Goal: Transaction & Acquisition: Purchase product/service

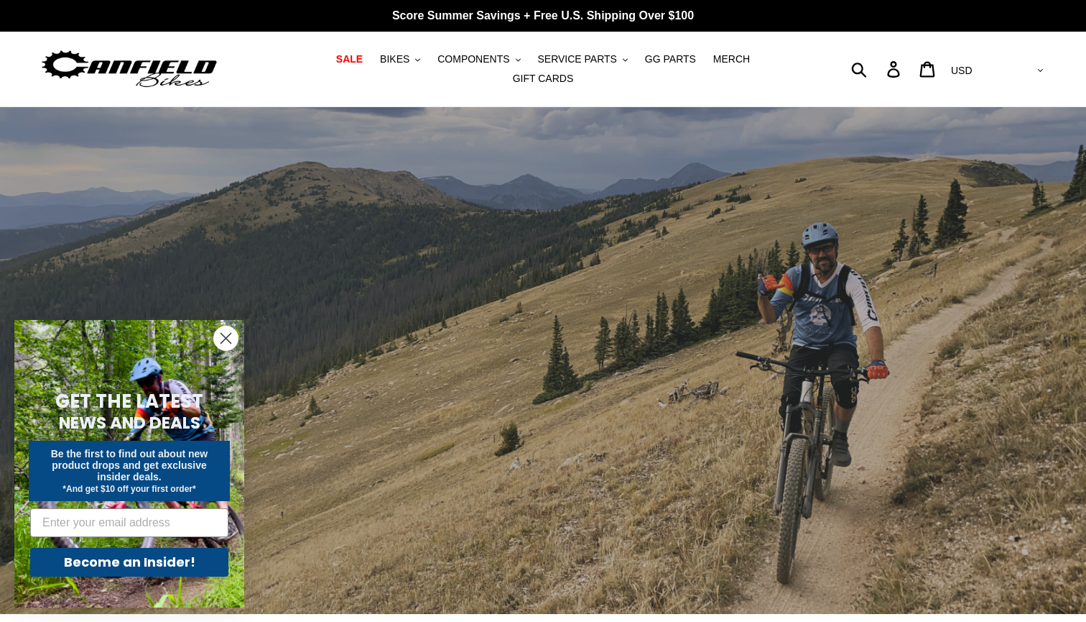
click at [226, 337] on icon "Close dialog" at bounding box center [226, 338] width 10 height 10
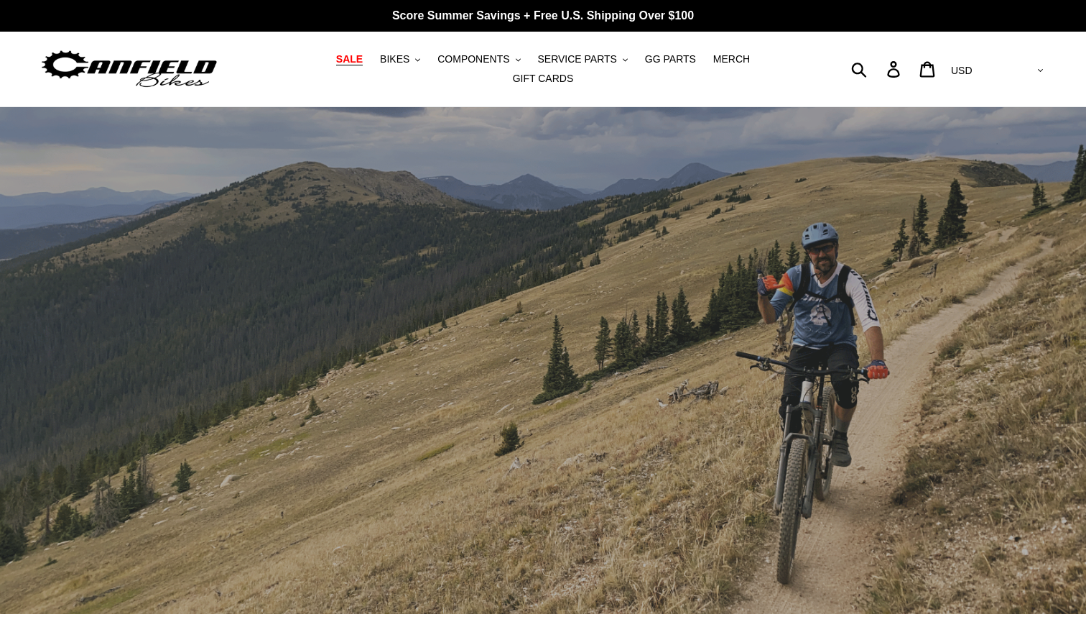
click at [336, 65] on span "SALE" at bounding box center [349, 59] width 27 height 12
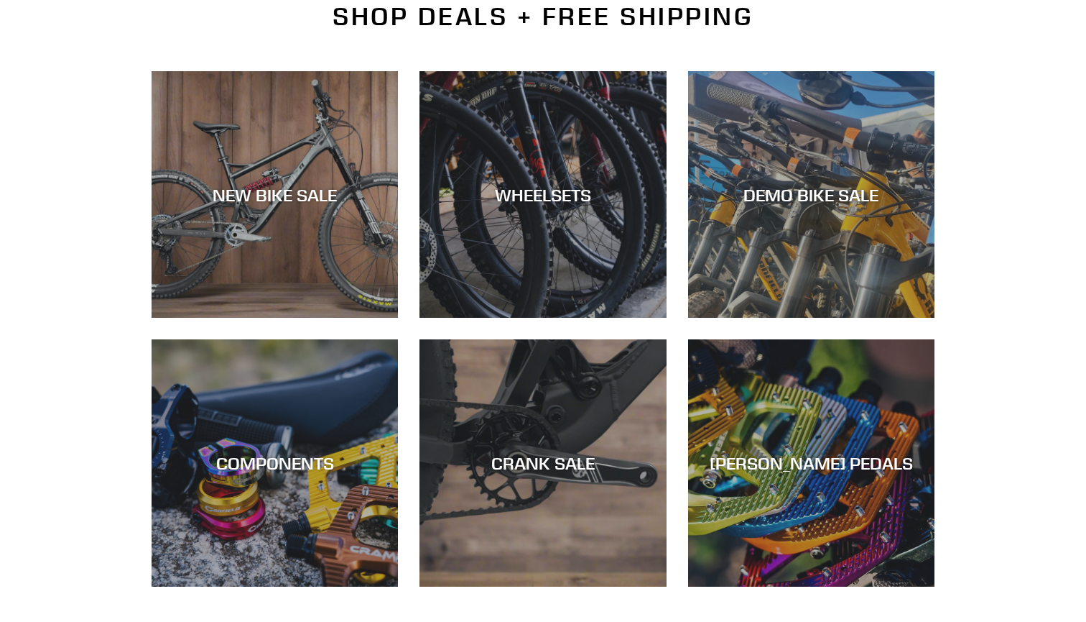
scroll to position [370, 0]
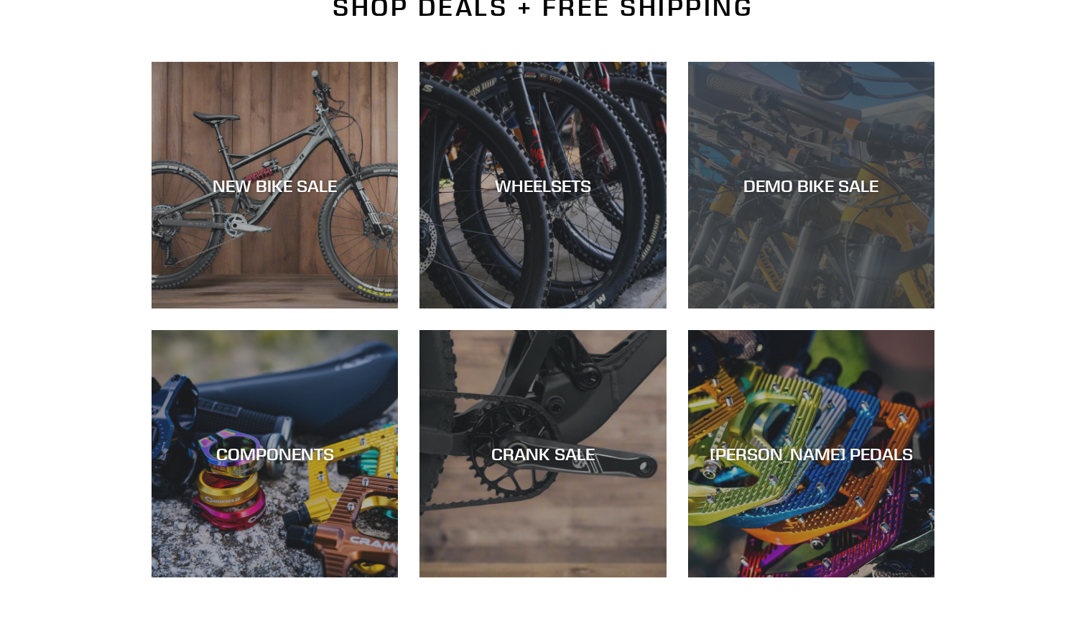
click at [822, 308] on div "DEMO BIKE SALE" at bounding box center [811, 308] width 246 height 0
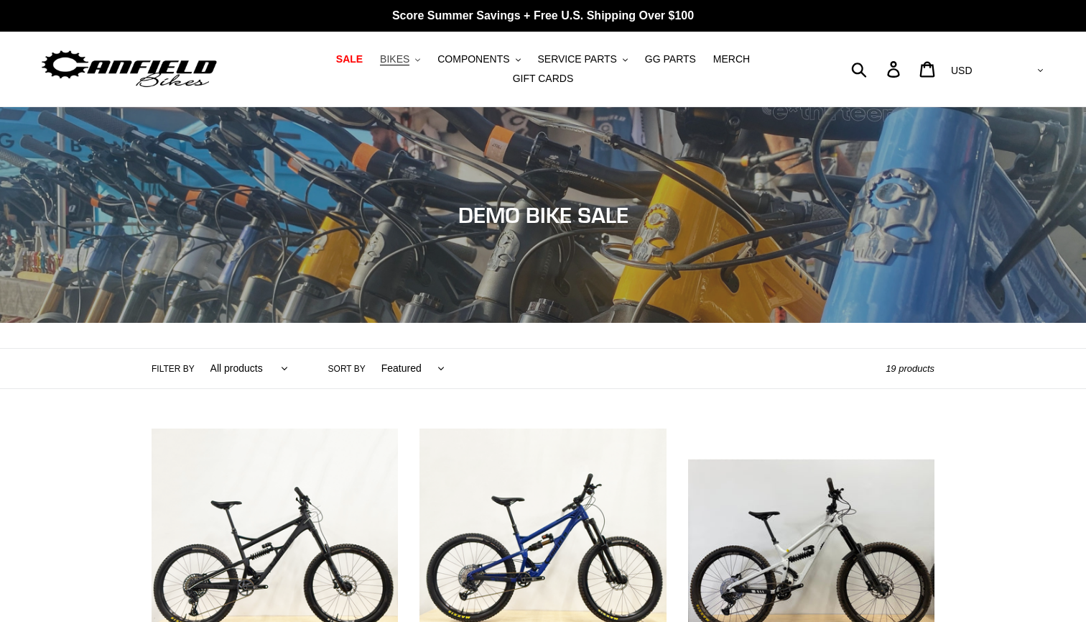
click at [380, 65] on span "BIKES" at bounding box center [394, 59] width 29 height 12
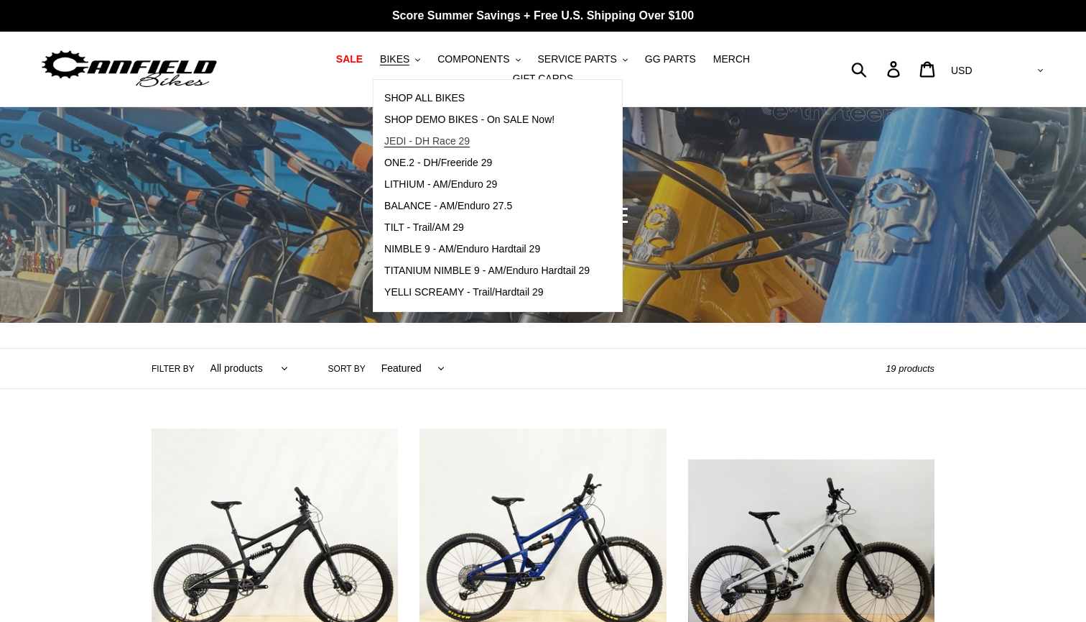
click at [427, 144] on span "JEDI - DH Race 29" at bounding box center [427, 141] width 86 height 12
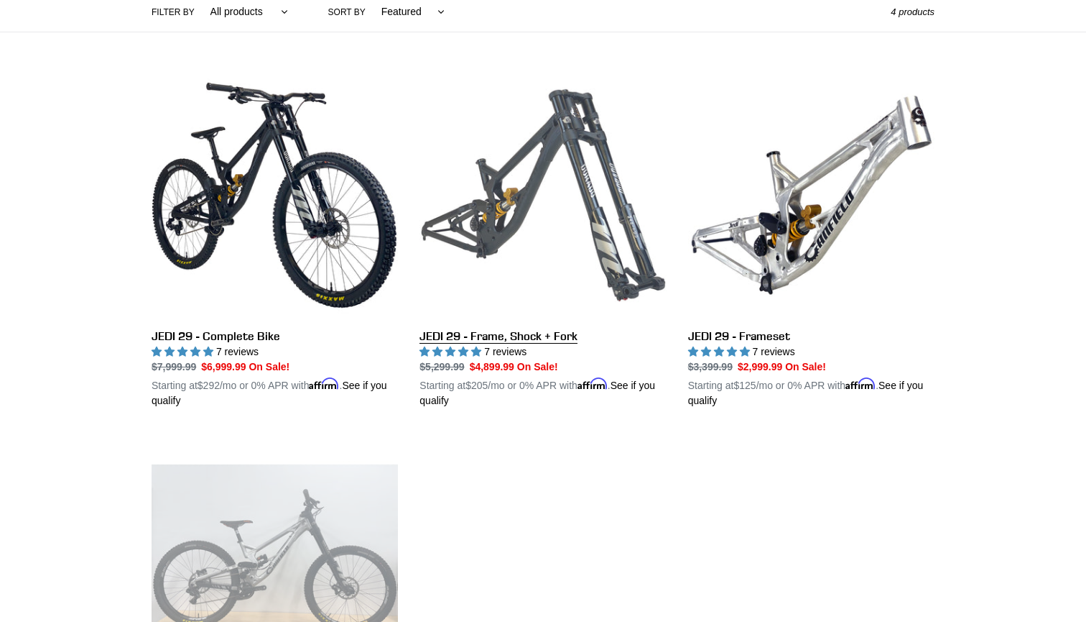
scroll to position [353, 0]
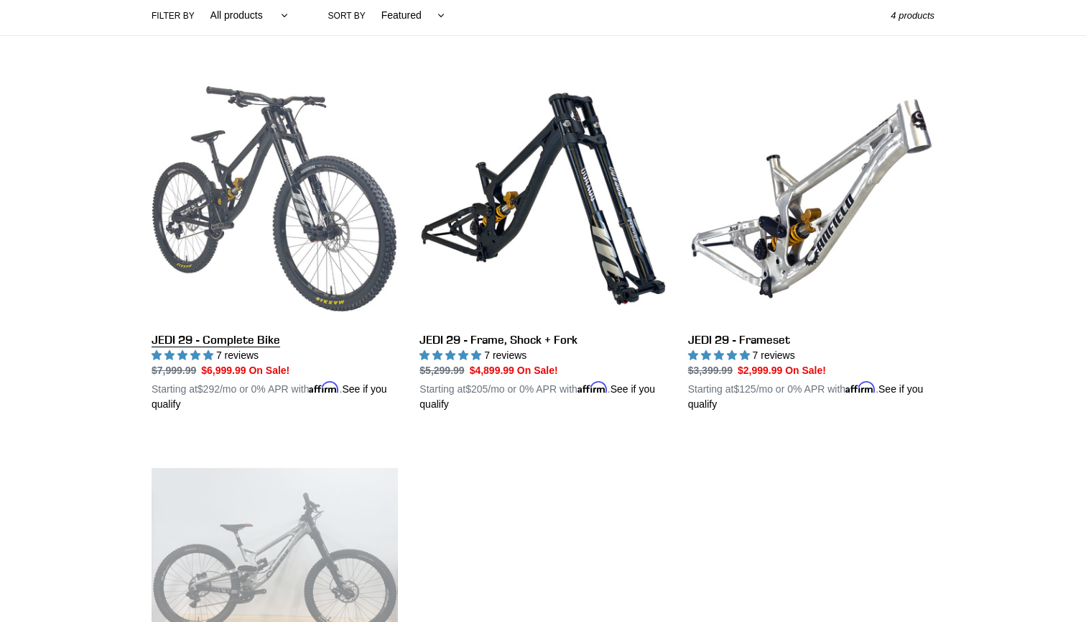
click at [277, 214] on link "JEDI 29 - Complete Bike" at bounding box center [275, 243] width 246 height 336
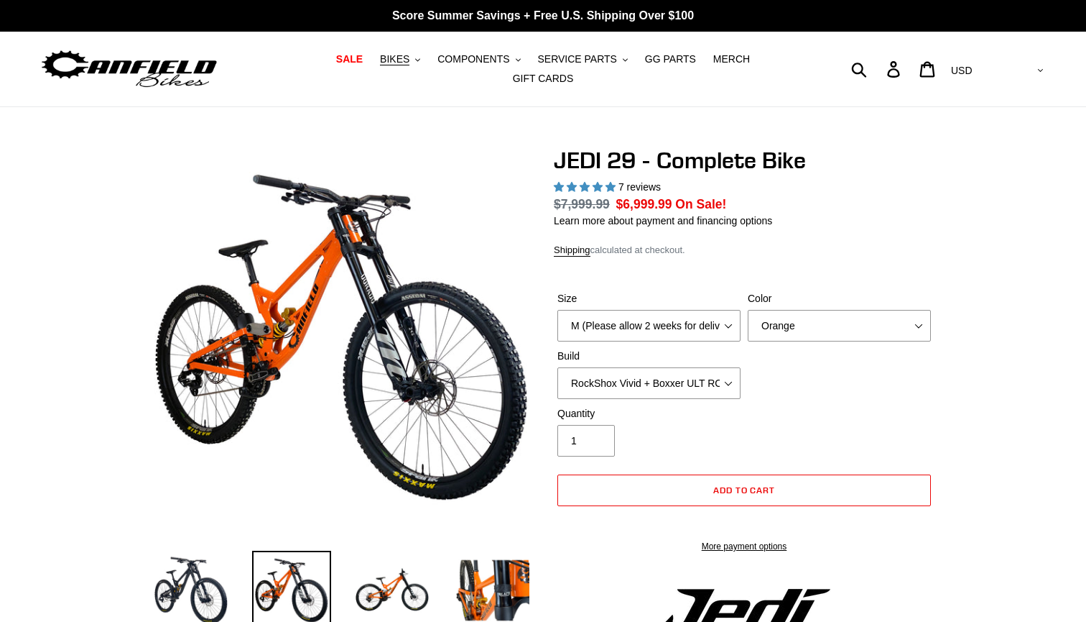
select select "highest-rating"
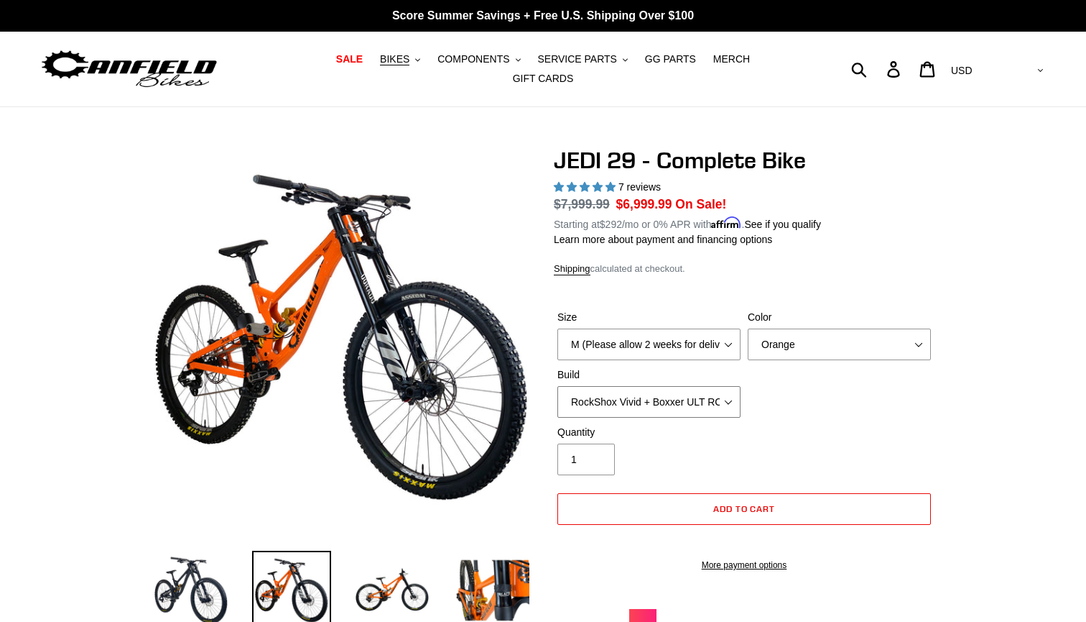
select select "Fox DHX2 + Fox 40 Float Grip 2 203 + Shimano"
select select "Stealth Black"
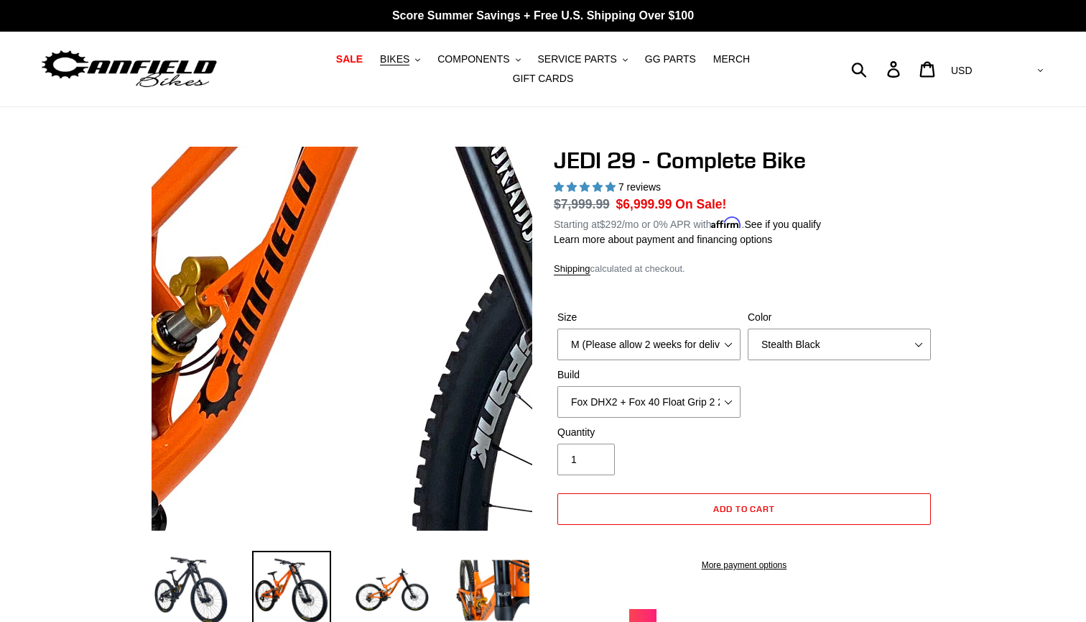
click at [319, 318] on img at bounding box center [408, 372] width 1472 height 1472
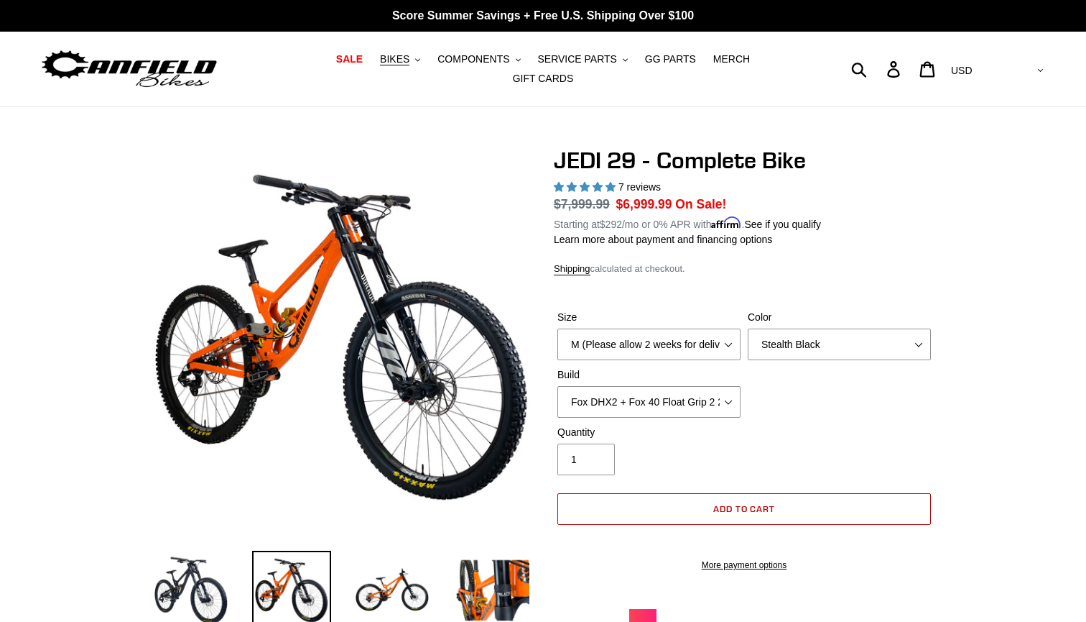
click at [735, 503] on span "Add to cart" at bounding box center [745, 508] width 63 height 11
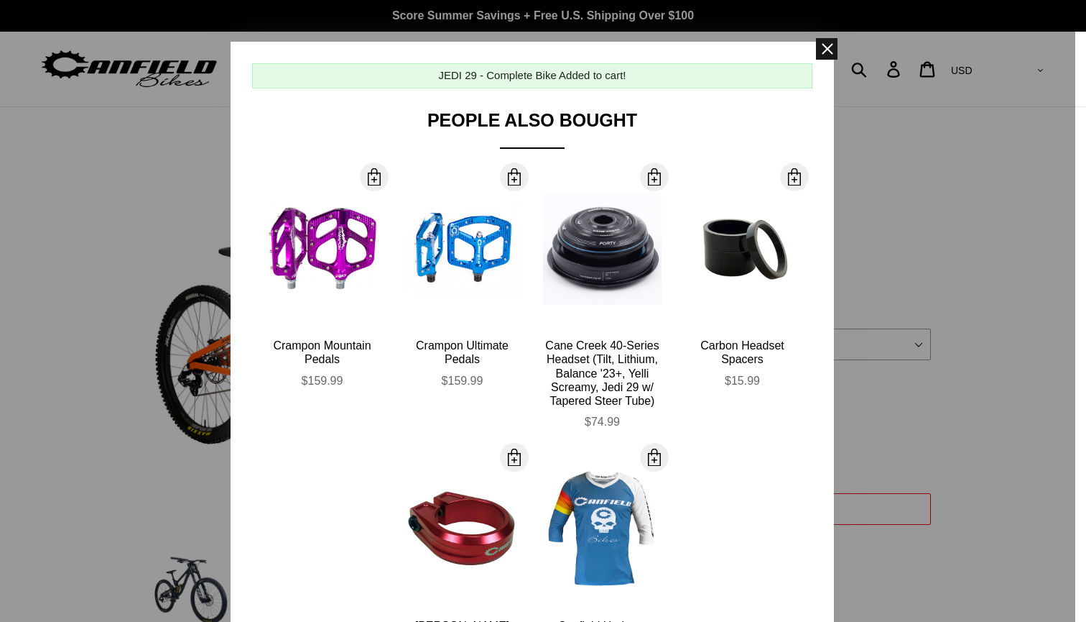
click at [828, 42] on span at bounding box center [827, 49] width 22 height 22
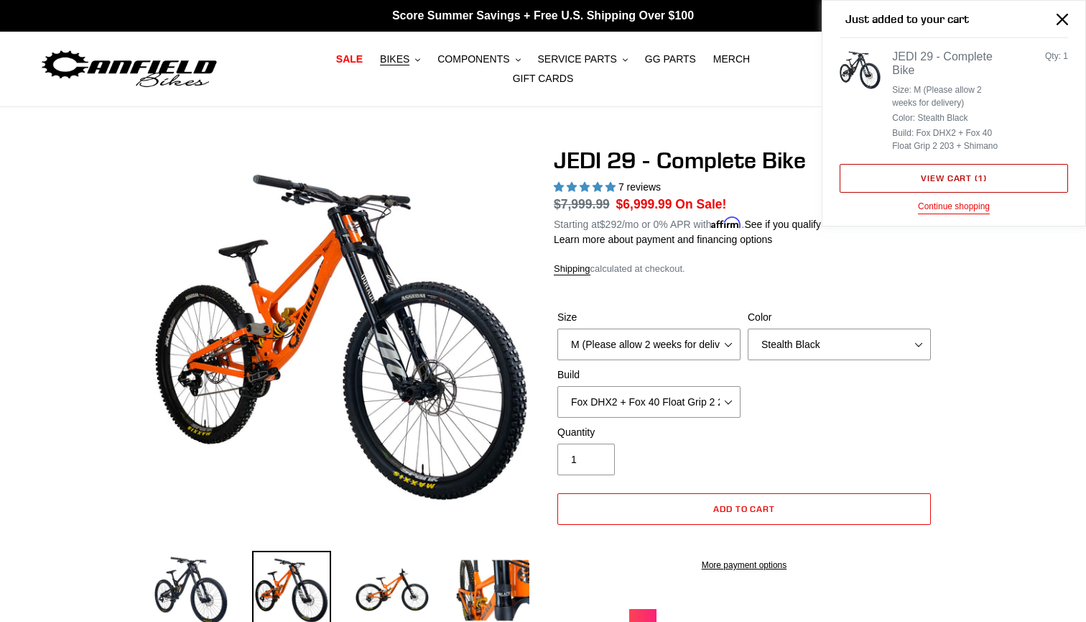
click at [940, 180] on link "View cart ( 1 )" at bounding box center [954, 178] width 229 height 29
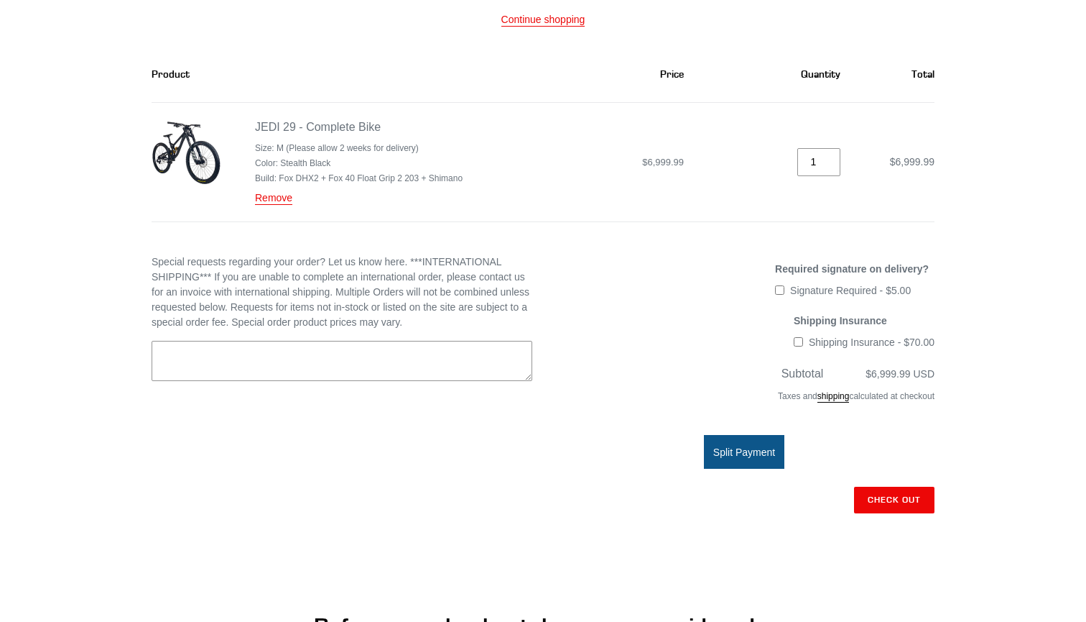
scroll to position [175, 0]
click at [819, 389] on link "shipping" at bounding box center [834, 394] width 32 height 11
